Goal: Task Accomplishment & Management: Use online tool/utility

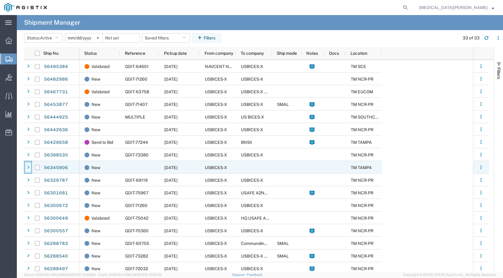
click at [29, 167] on icon at bounding box center [28, 167] width 2 height 4
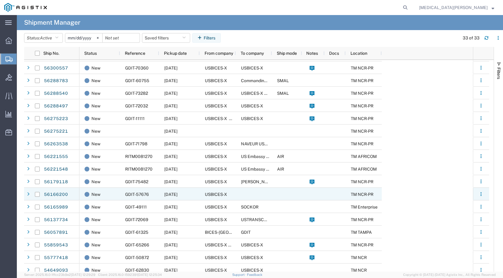
scroll to position [240, 0]
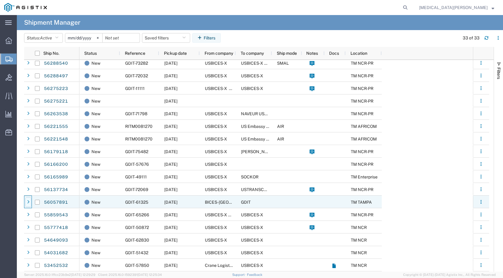
click at [29, 202] on icon at bounding box center [28, 202] width 2 height 4
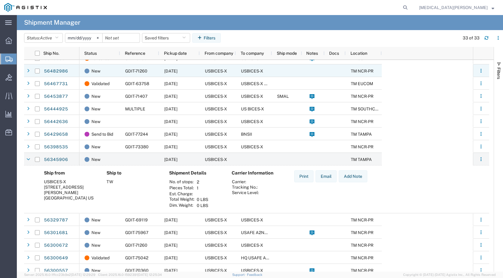
scroll to position [0, 0]
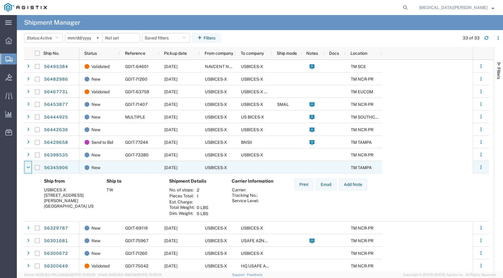
click at [28, 167] on icon at bounding box center [28, 167] width 4 height 4
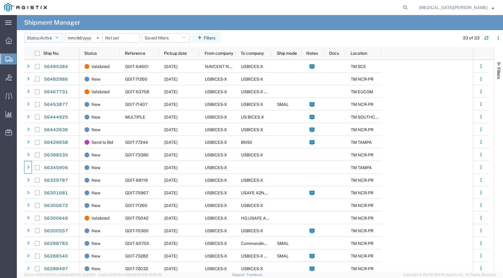
click at [58, 38] on icon "button" at bounding box center [56, 38] width 3 height 4
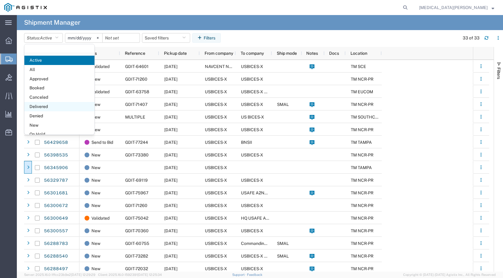
click at [49, 105] on span "Delivered" at bounding box center [59, 106] width 70 height 9
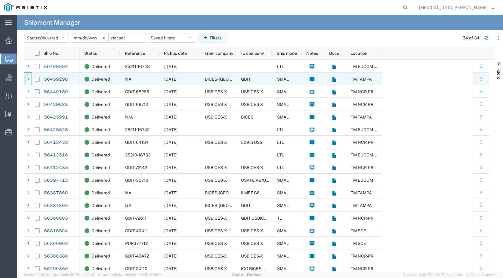
click at [29, 80] on icon at bounding box center [28, 79] width 2 height 4
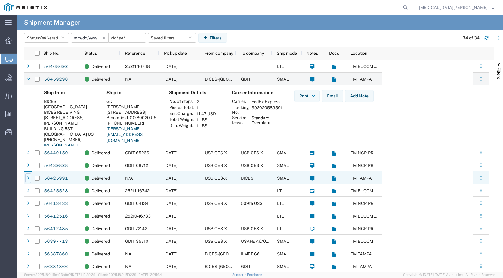
click at [28, 179] on icon at bounding box center [28, 178] width 2 height 4
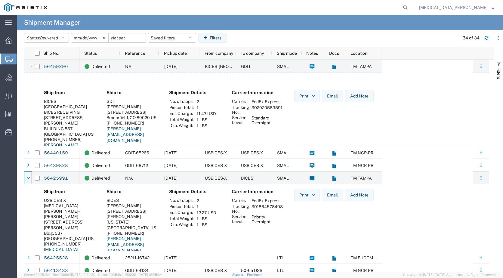
scroll to position [30, 0]
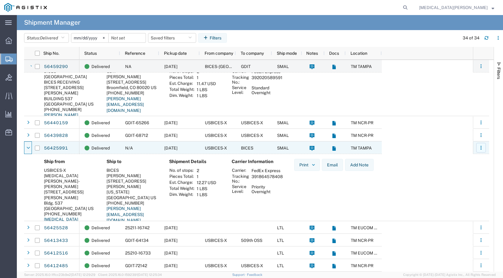
click at [478, 149] on button "button" at bounding box center [481, 148] width 10 height 10
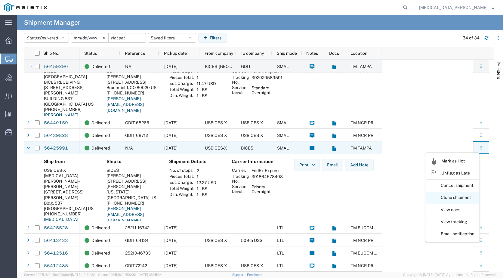
click at [455, 197] on link "Clone shipment" at bounding box center [452, 197] width 54 height 11
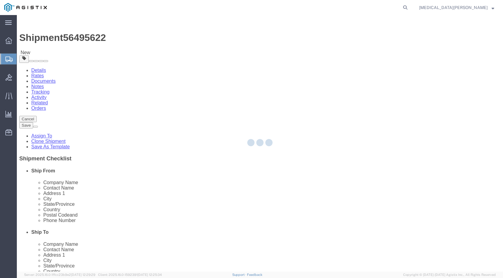
select select
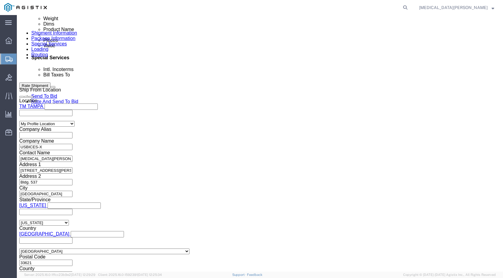
scroll to position [211, 0]
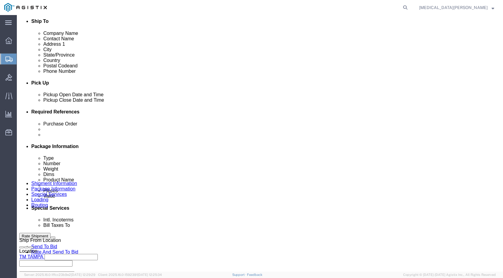
click button "Continue"
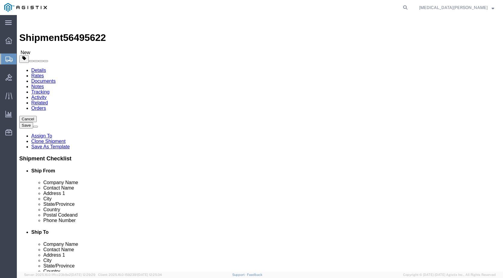
click input "1"
click button "button"
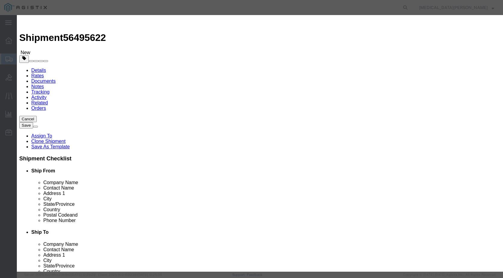
click input "1"
type input "2"
click button "Save"
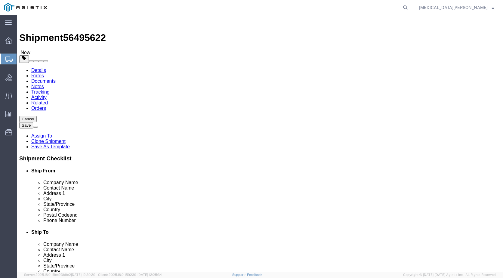
click link "Add Content"
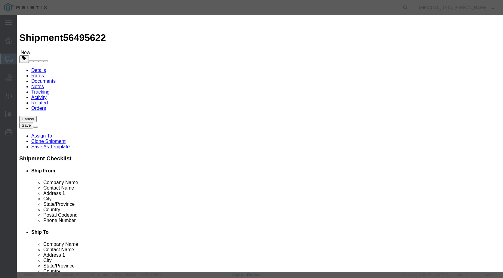
click input "0"
type input "2"
click input "text"
type input "CD Disks"
click input "text"
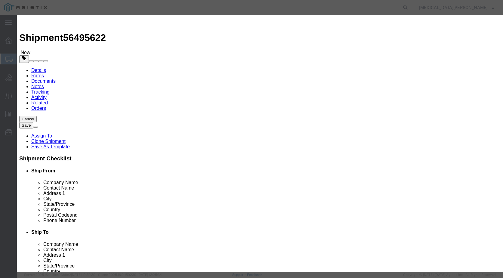
type input "100.00"
click button "Save & Close"
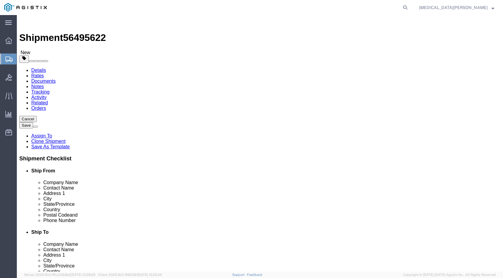
click icon
click link "Delete this content"
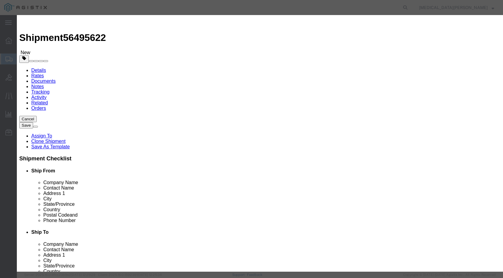
click button "Yes"
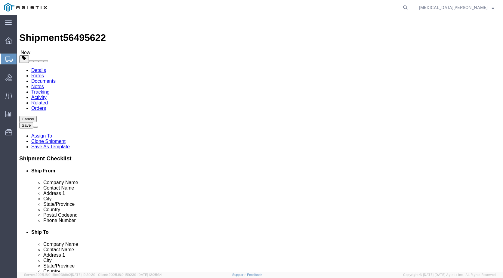
select select "ENV"
click button "Continue"
click button "Rate Shipment"
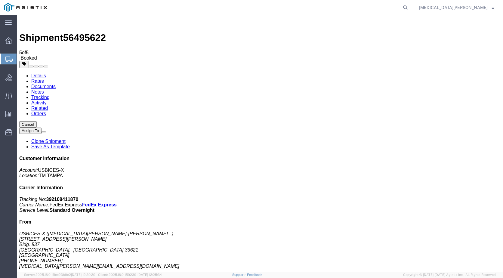
click at [37, 121] on button "Cancel" at bounding box center [27, 124] width 17 height 6
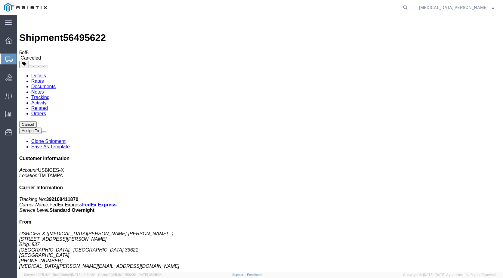
click at [21, 57] on span "Shipments" at bounding box center [19, 59] width 5 height 12
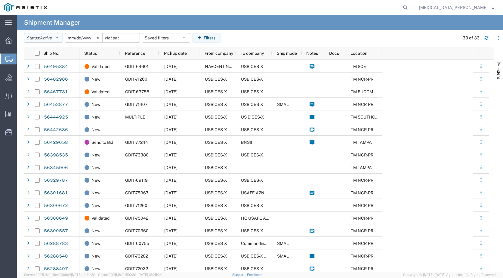
click at [61, 36] on button "Status: Active" at bounding box center [43, 38] width 39 height 10
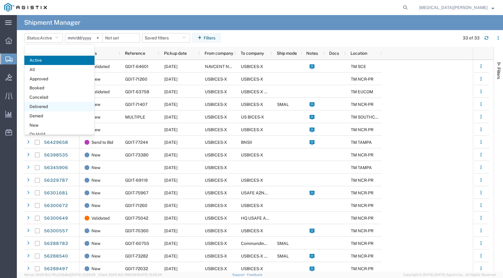
click at [65, 106] on span "Delivered" at bounding box center [59, 106] width 70 height 9
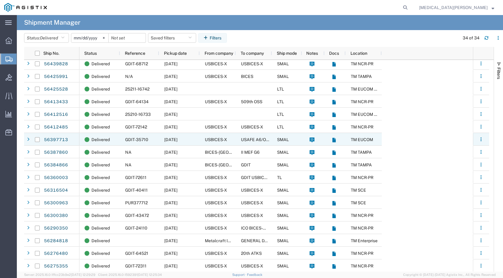
scroll to position [37, 0]
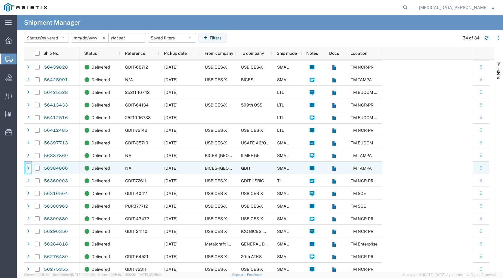
click at [28, 166] on icon at bounding box center [28, 168] width 2 height 4
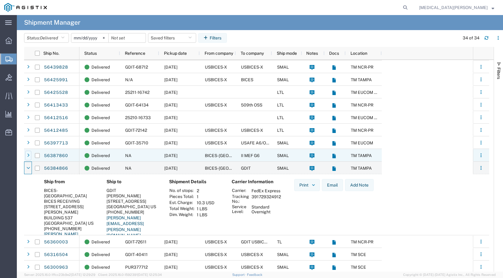
click at [28, 157] on icon at bounding box center [28, 155] width 2 height 4
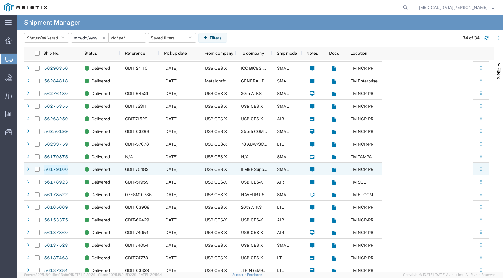
scroll to position [338, 0]
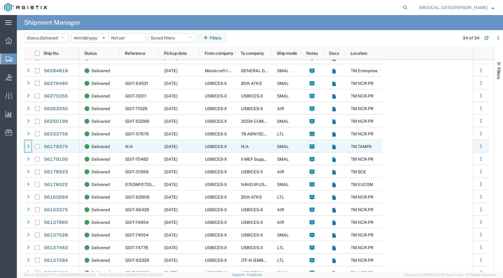
click at [29, 145] on icon at bounding box center [28, 146] width 2 height 4
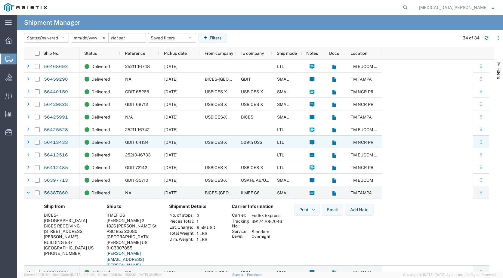
scroll to position [0, 0]
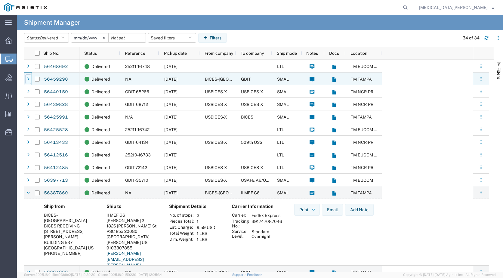
click at [29, 78] on icon at bounding box center [28, 79] width 2 height 4
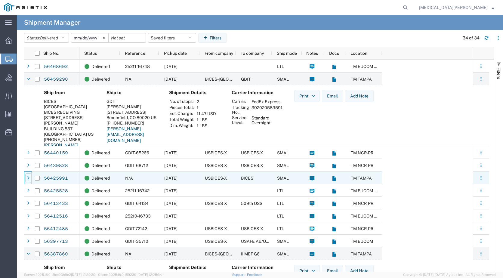
click at [29, 179] on icon at bounding box center [28, 178] width 2 height 4
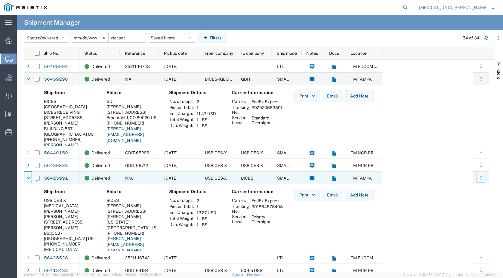
click at [482, 178] on icon "button" at bounding box center [481, 178] width 4 height 4
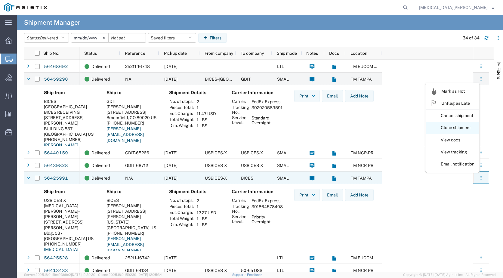
click at [445, 128] on link "Clone shipment" at bounding box center [452, 127] width 54 height 11
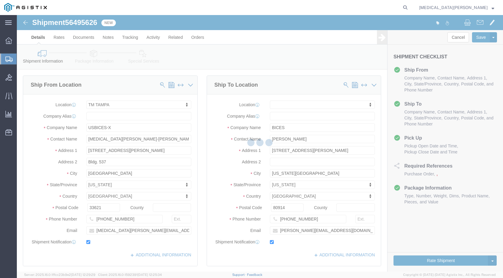
select select
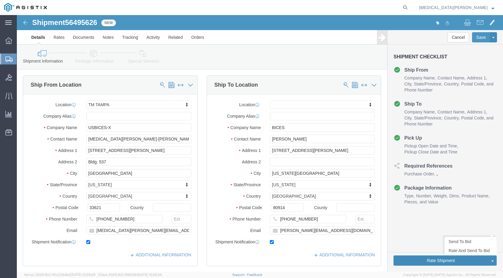
click button "Rate Shipment"
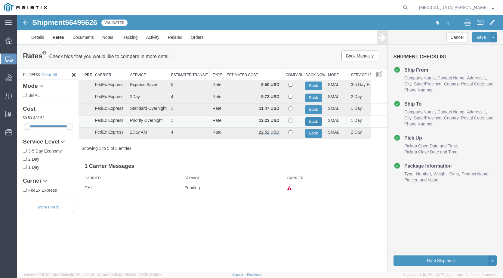
click at [315, 122] on button "Book" at bounding box center [313, 121] width 17 height 9
